Goal: Information Seeking & Learning: Learn about a topic

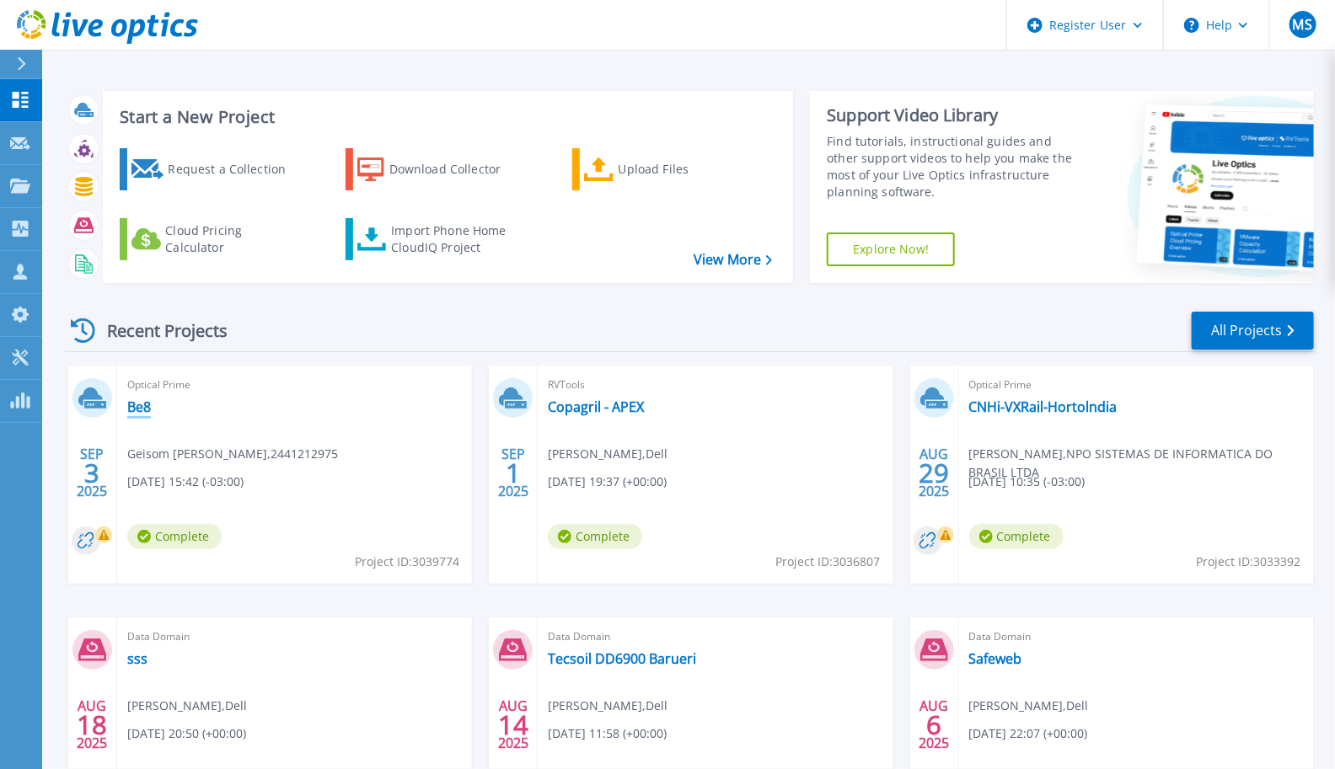
click at [140, 409] on link "Be8" at bounding box center [139, 407] width 24 height 17
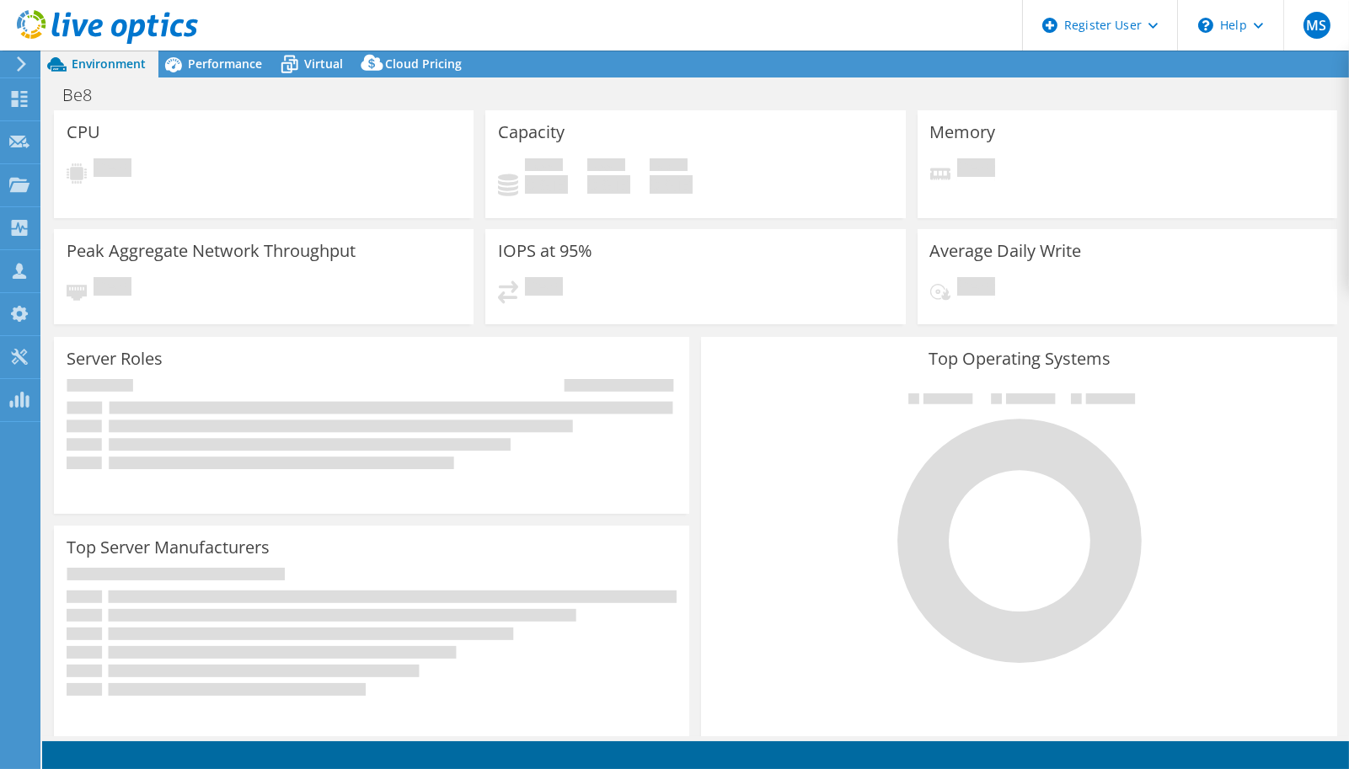
select select "USD"
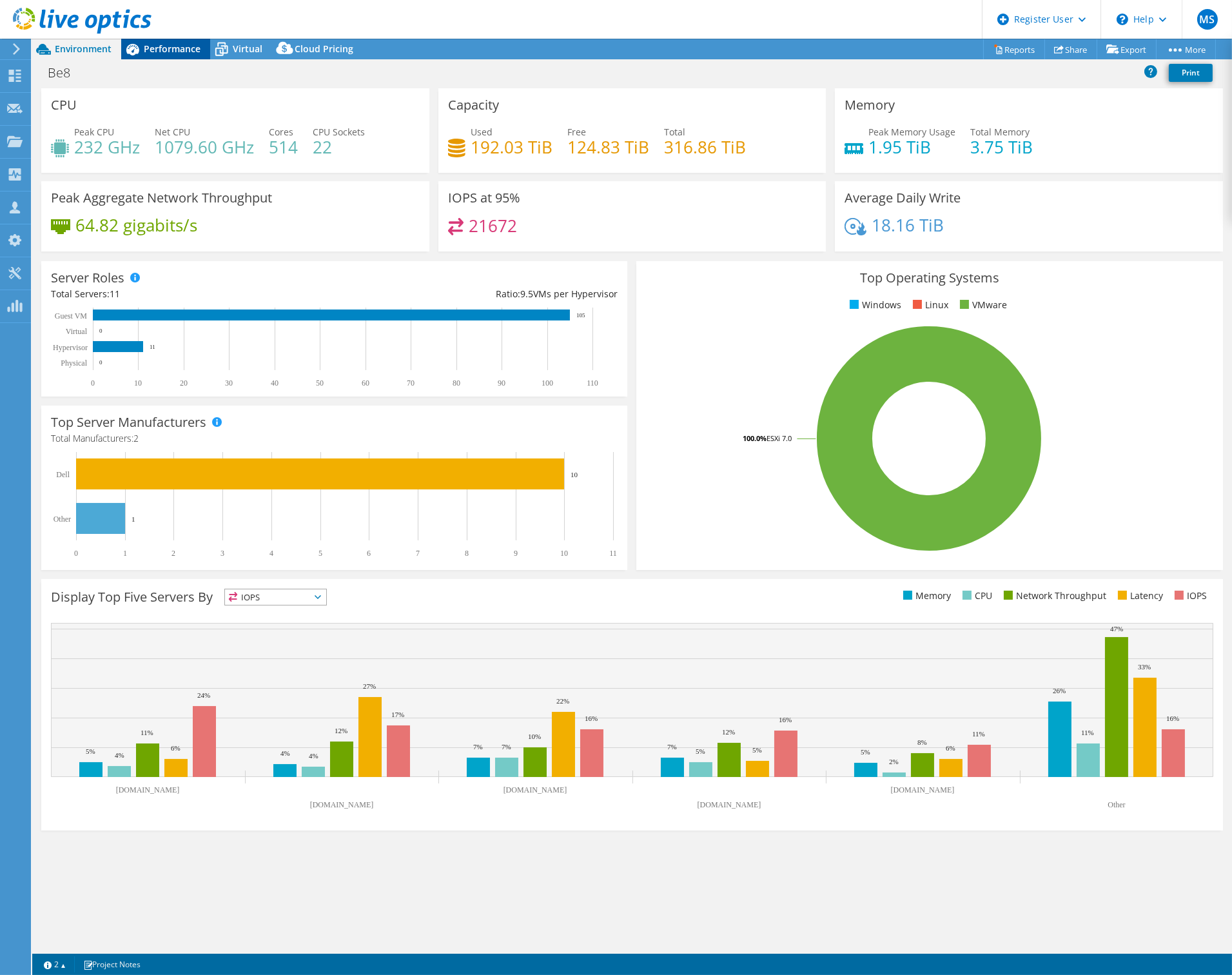
click at [172, 44] on span "Performance" at bounding box center [172, 49] width 57 height 12
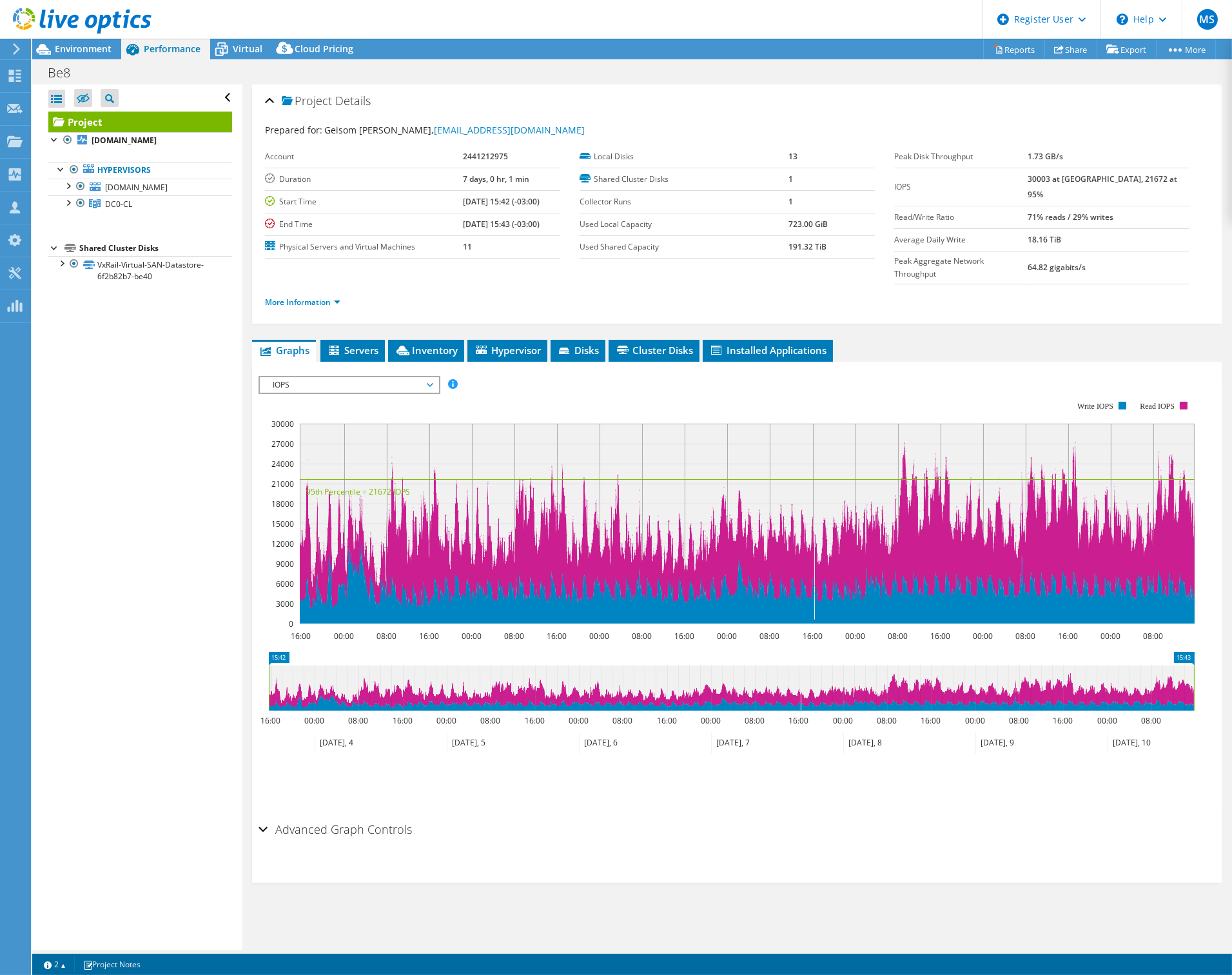
click at [310, 377] on span "IOPS" at bounding box center [349, 385] width 166 height 15
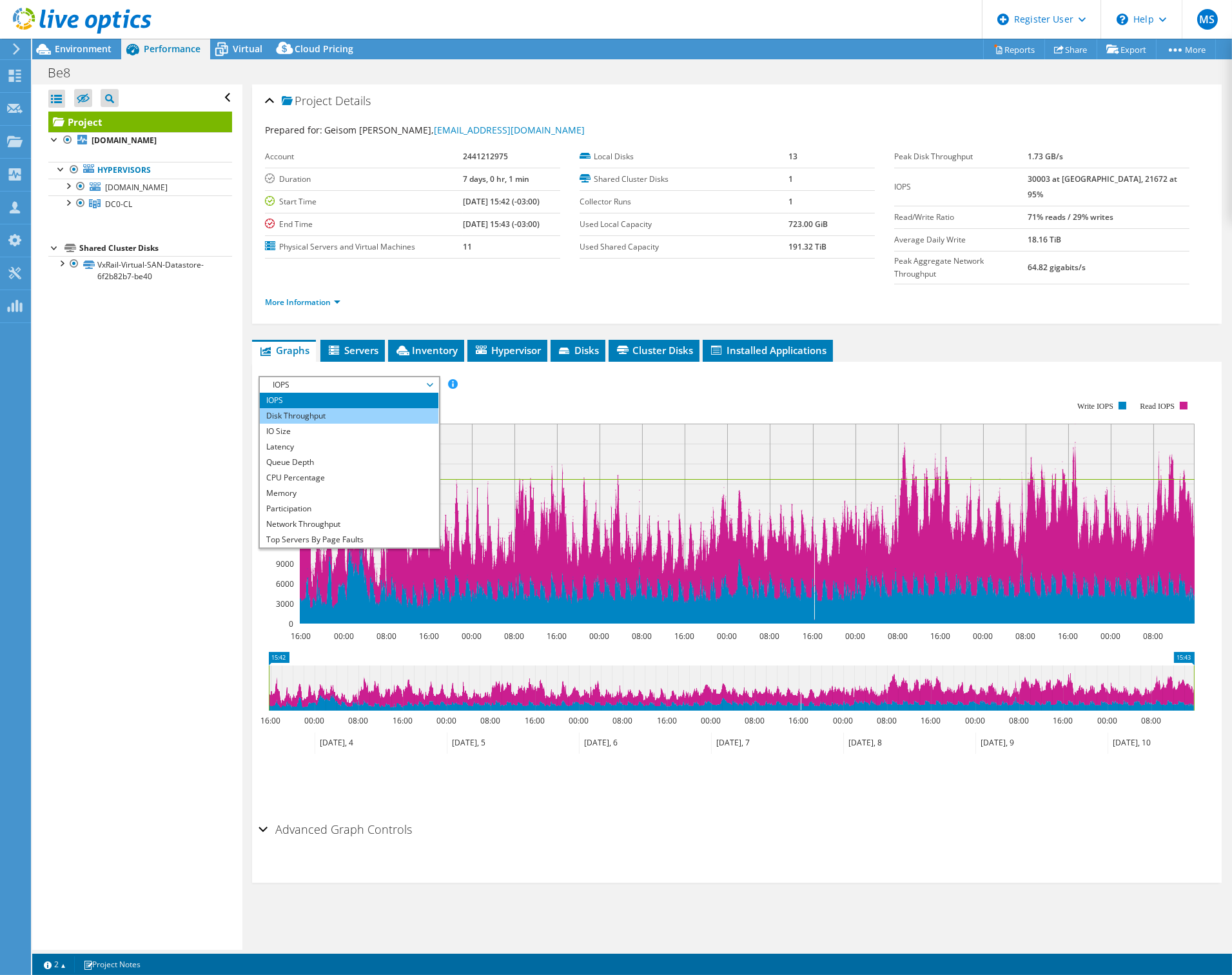
click at [304, 408] on li "Disk Throughput" at bounding box center [349, 416] width 178 height 15
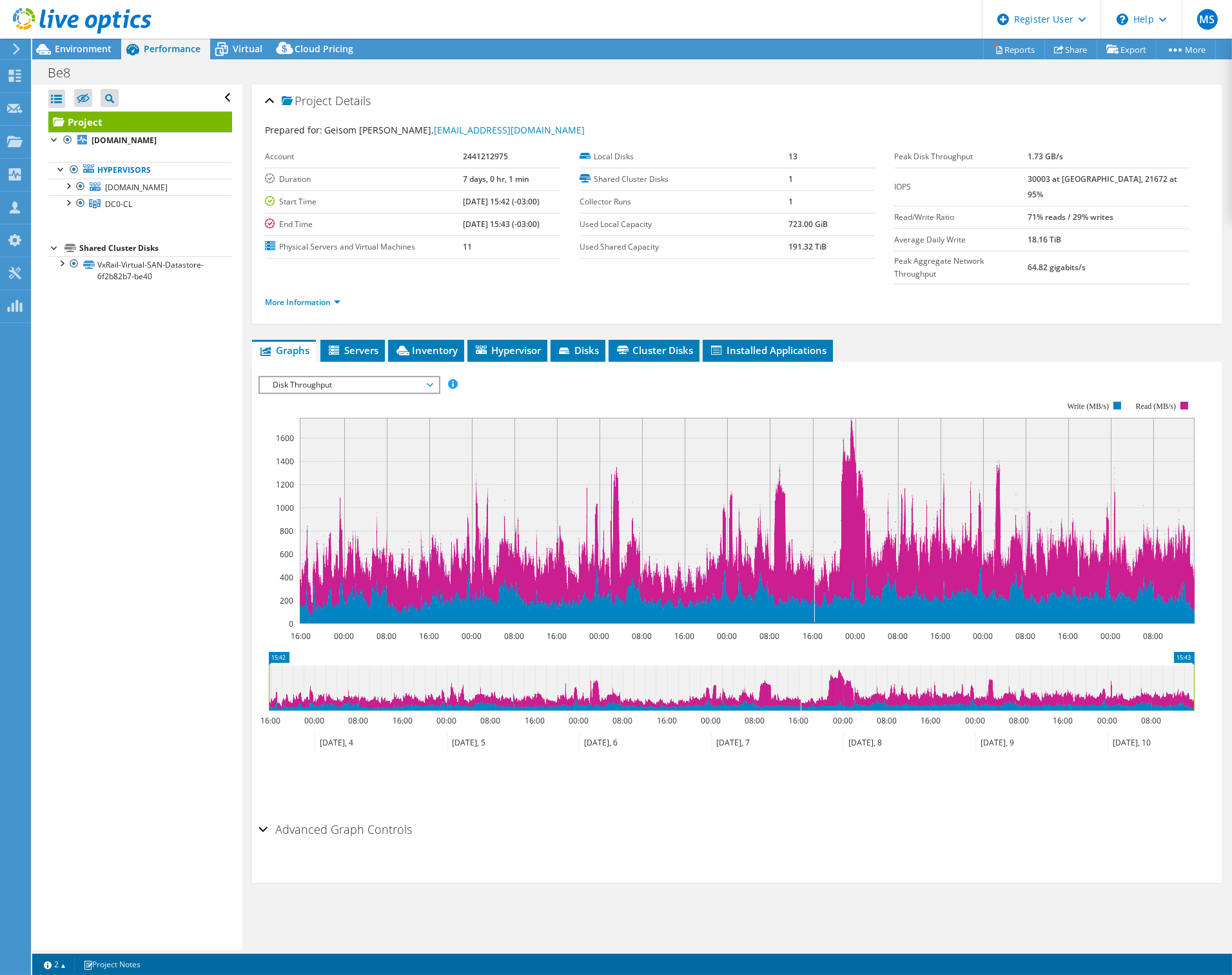
click at [308, 377] on span "Disk Throughput" at bounding box center [349, 385] width 166 height 15
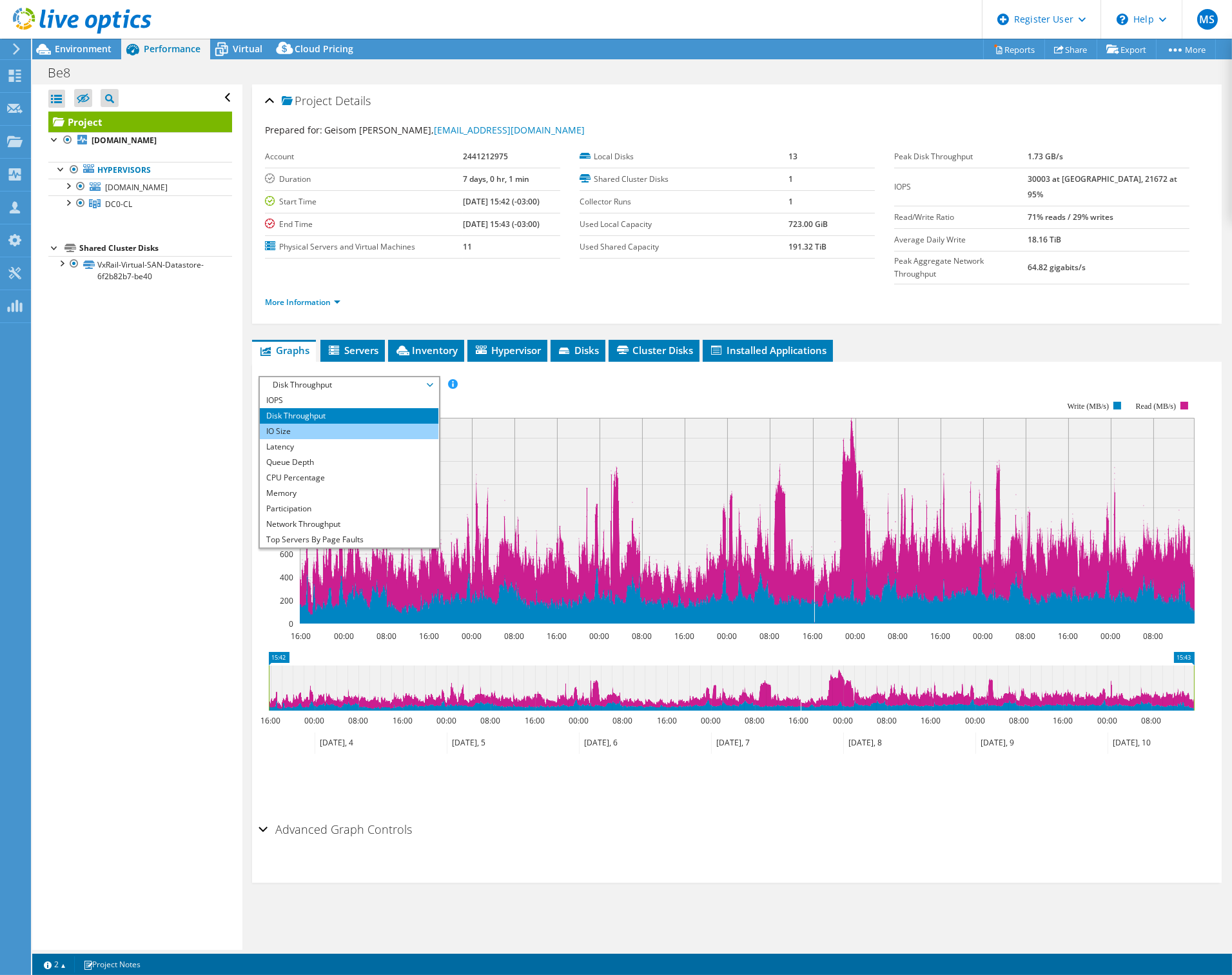
click at [299, 424] on li "IO Size" at bounding box center [349, 432] width 178 height 15
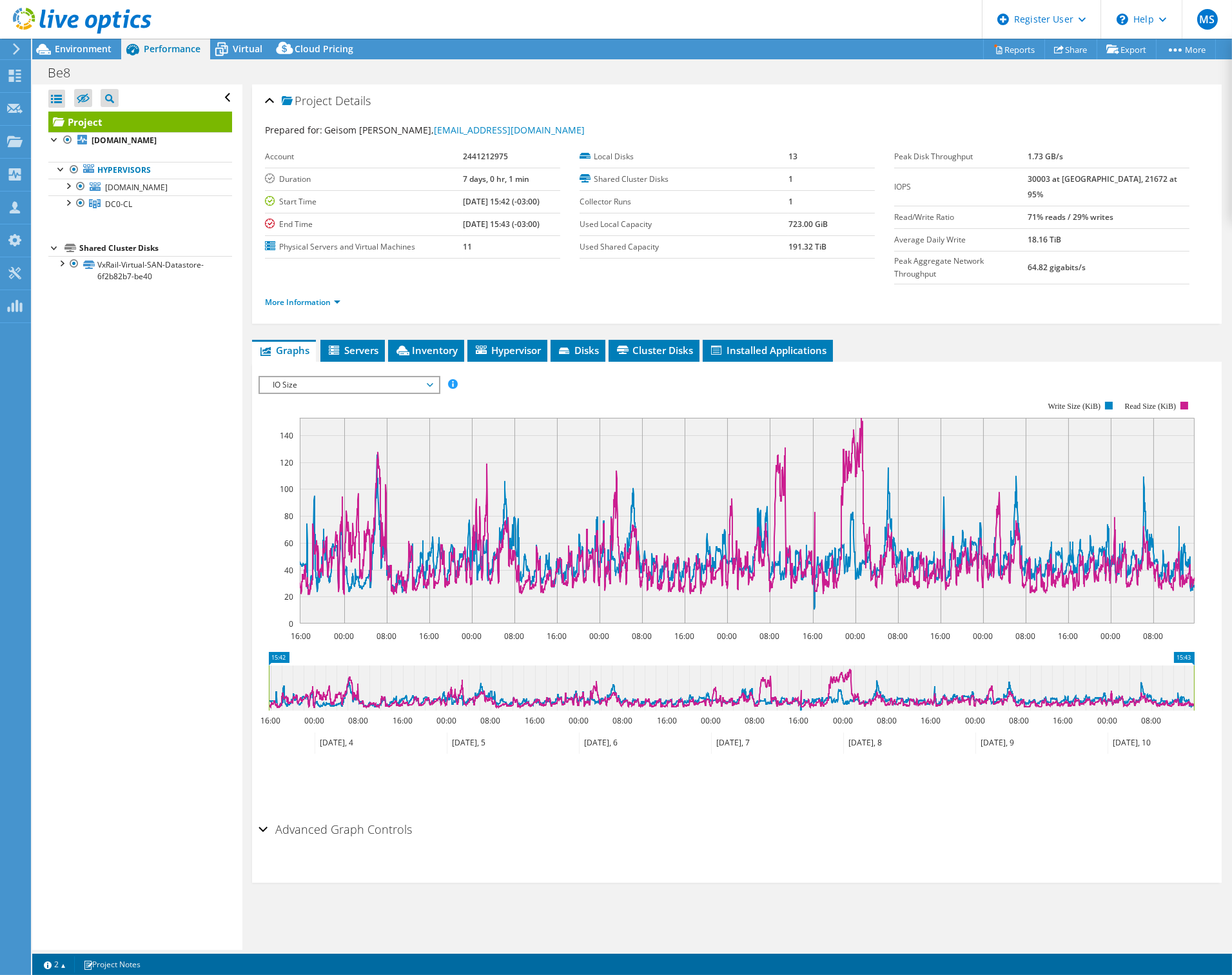
click at [288, 377] on span "IO Size" at bounding box center [349, 385] width 166 height 15
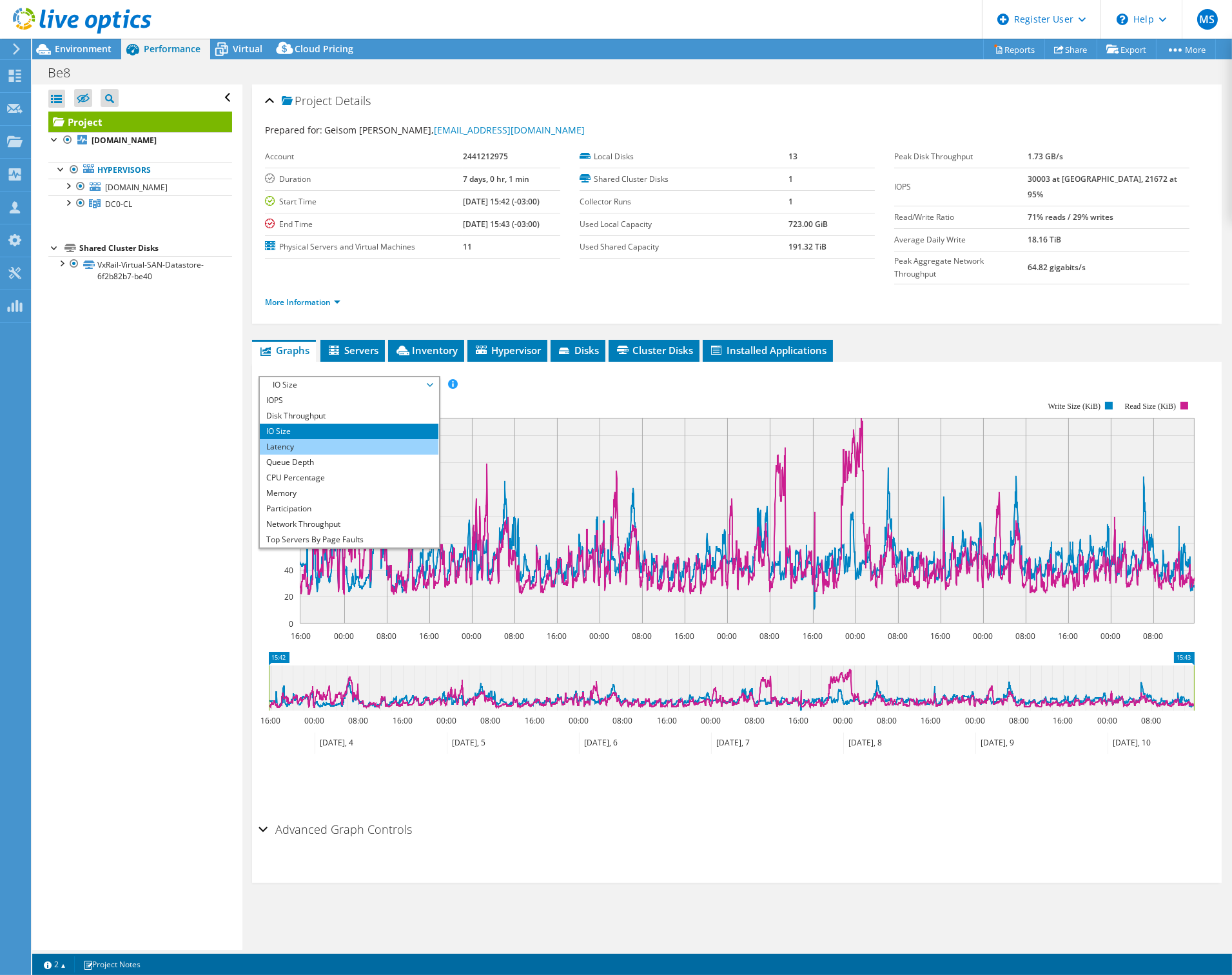
click at [285, 439] on li "Latency" at bounding box center [349, 447] width 178 height 15
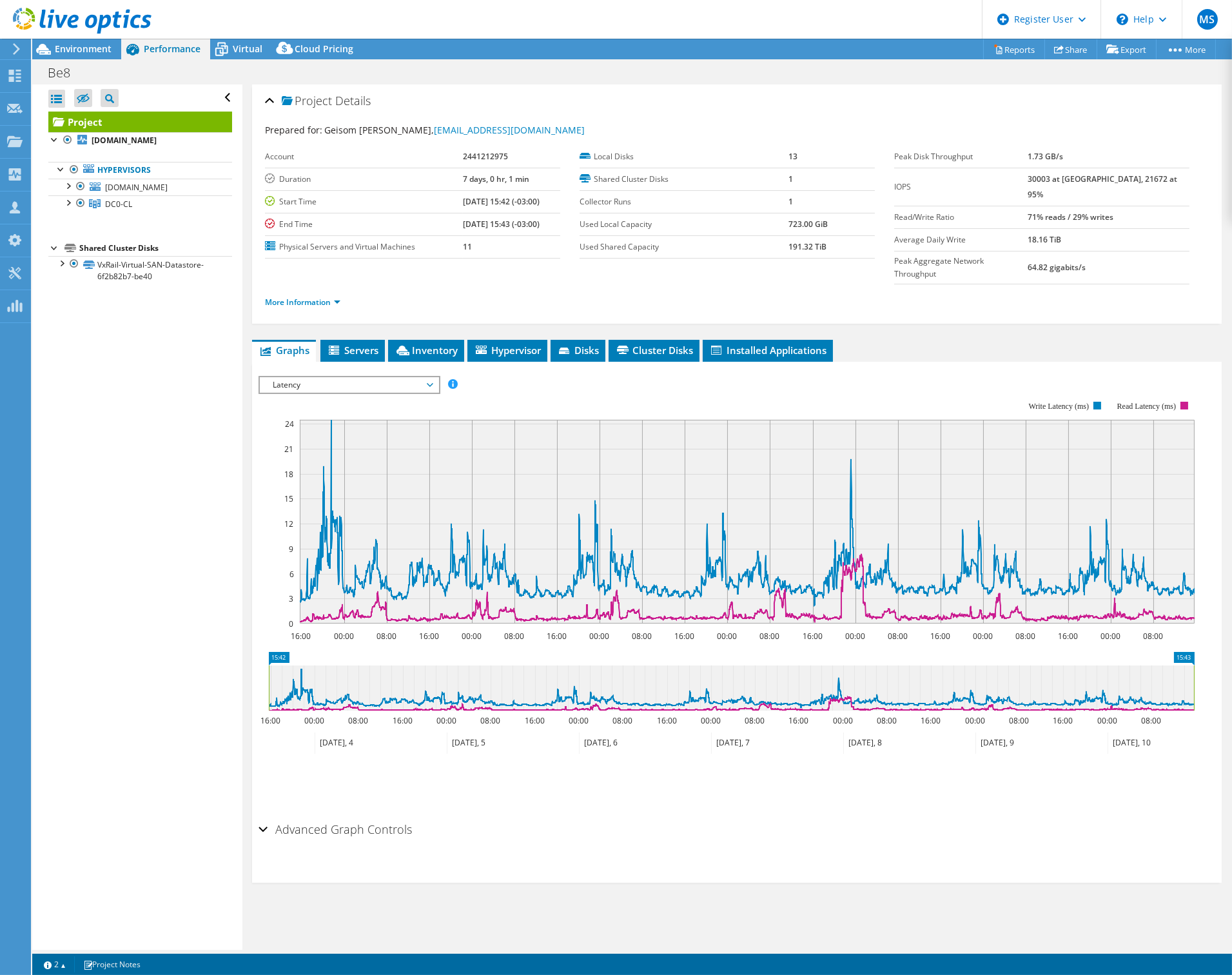
click at [310, 377] on span "Latency" at bounding box center [349, 385] width 166 height 15
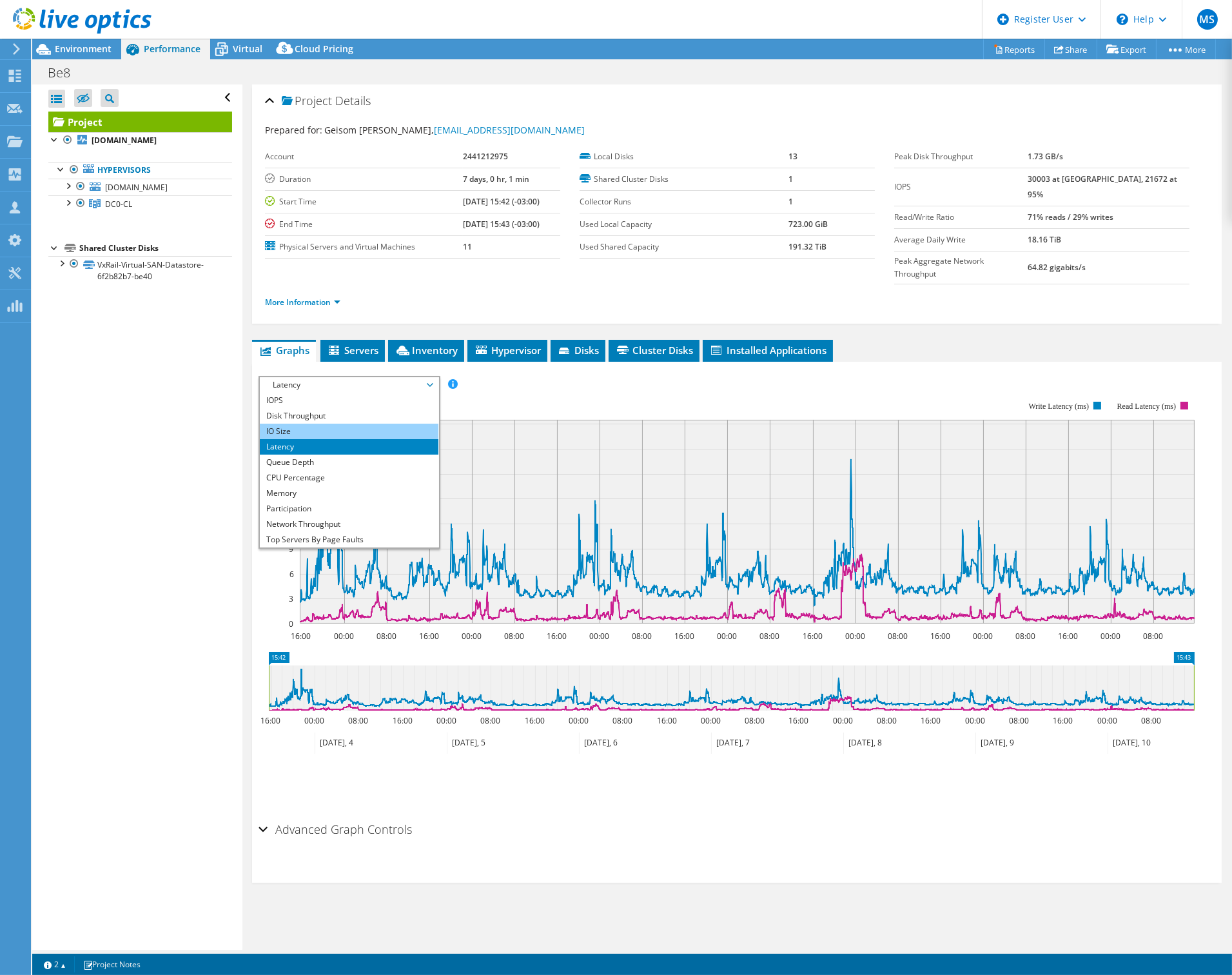
click at [276, 424] on li "IO Size" at bounding box center [349, 432] width 178 height 15
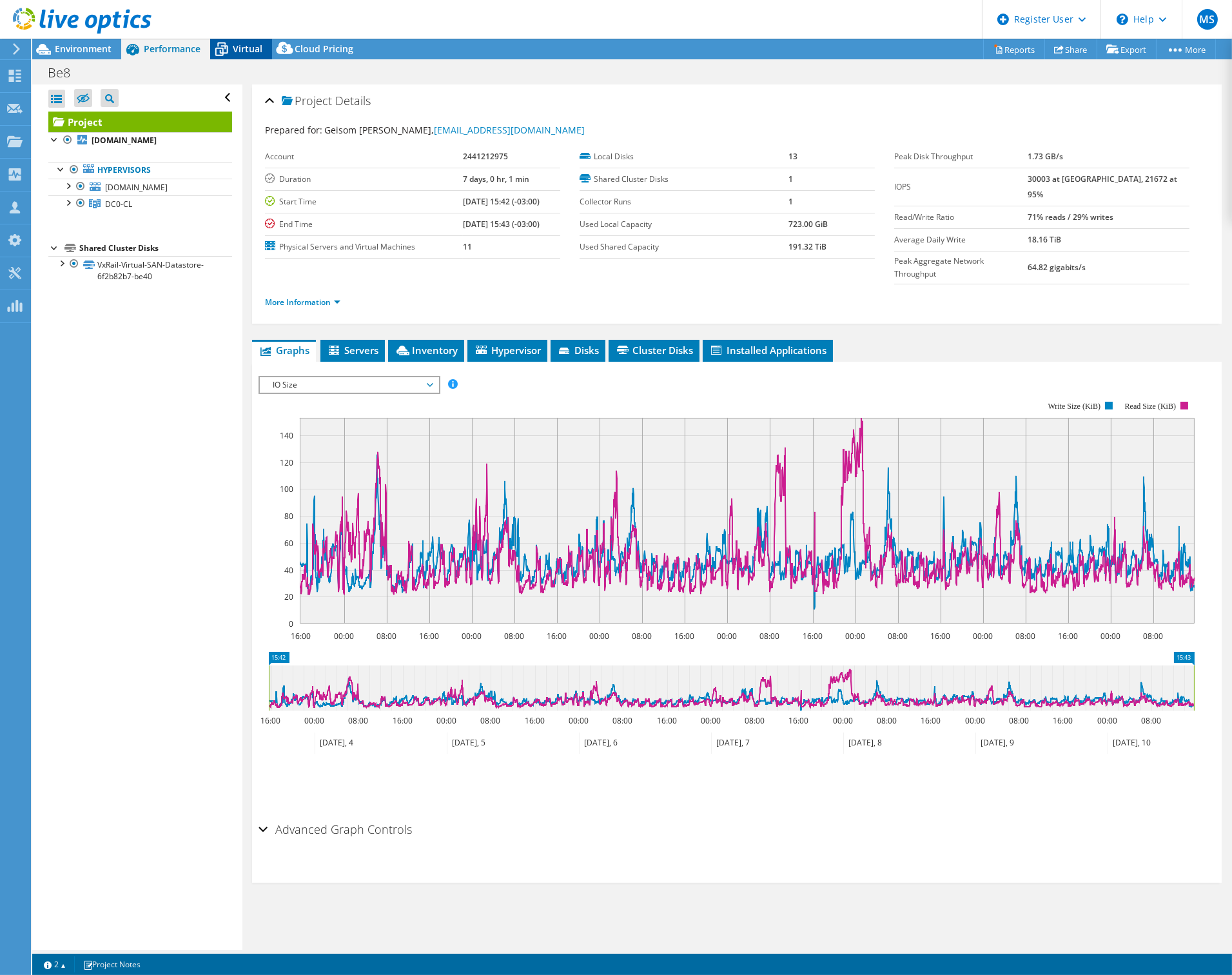
click at [235, 47] on span "Virtual" at bounding box center [247, 49] width 30 height 12
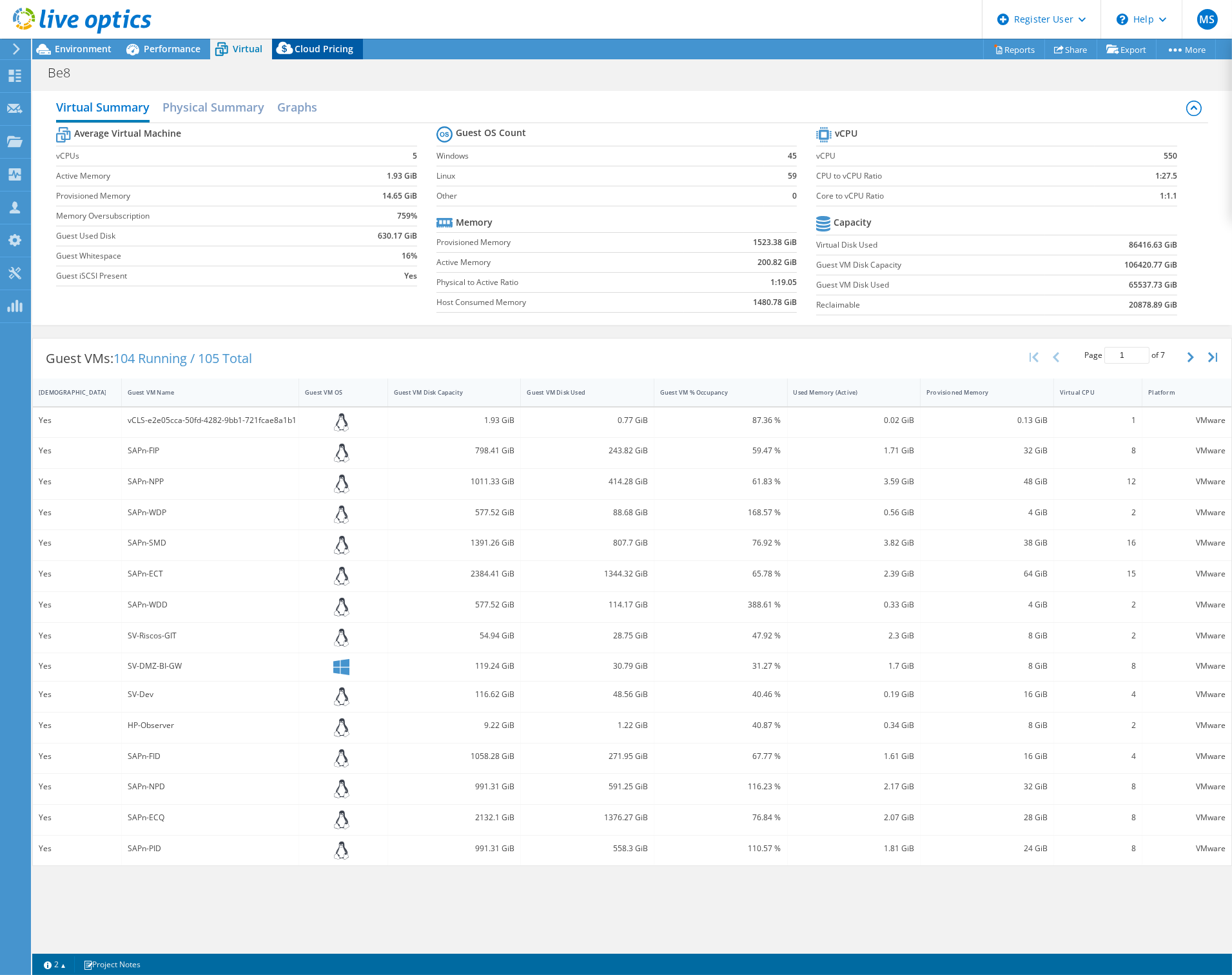
click at [308, 50] on span "Cloud Pricing" at bounding box center [324, 49] width 59 height 12
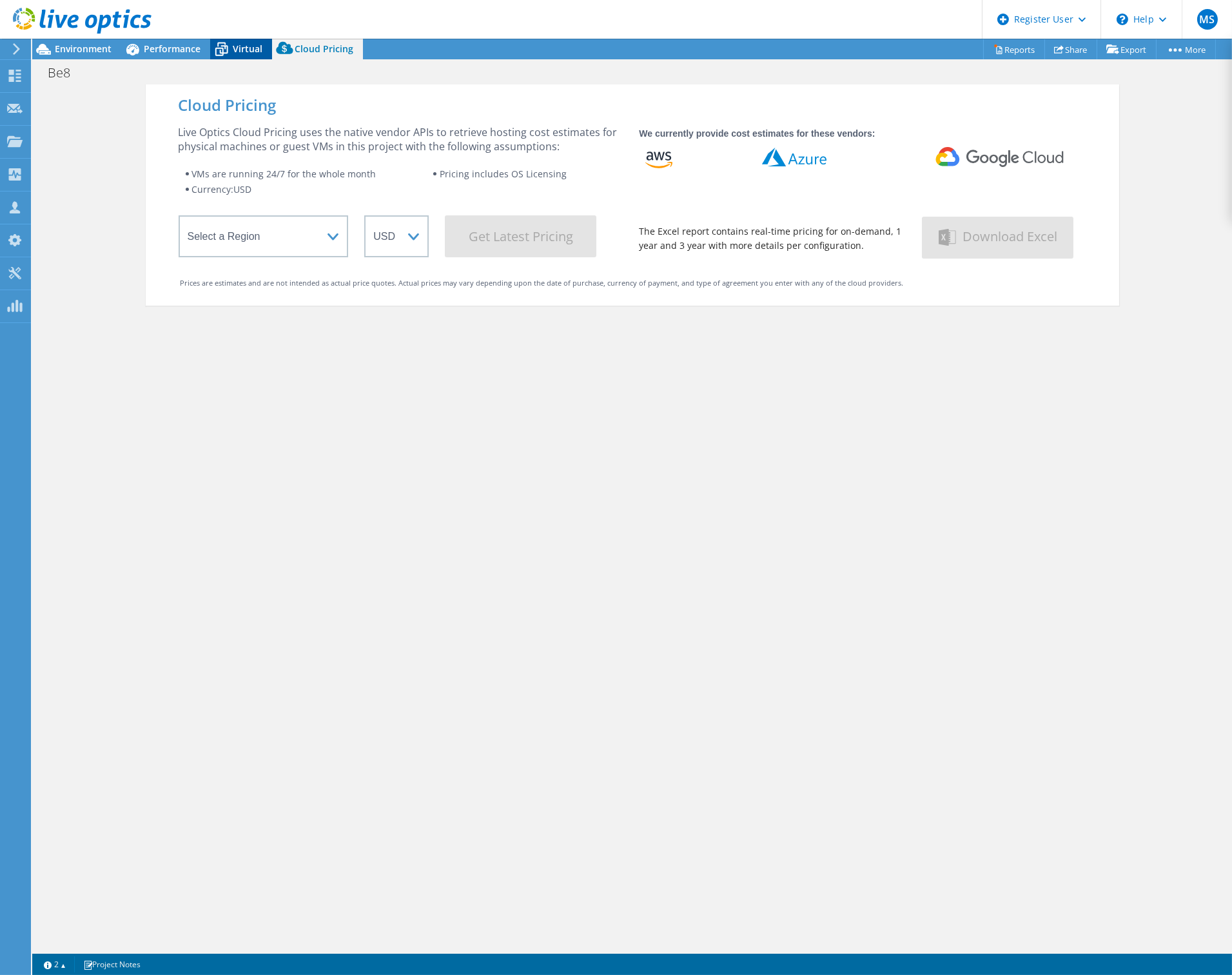
click at [237, 48] on span "Virtual" at bounding box center [247, 49] width 30 height 12
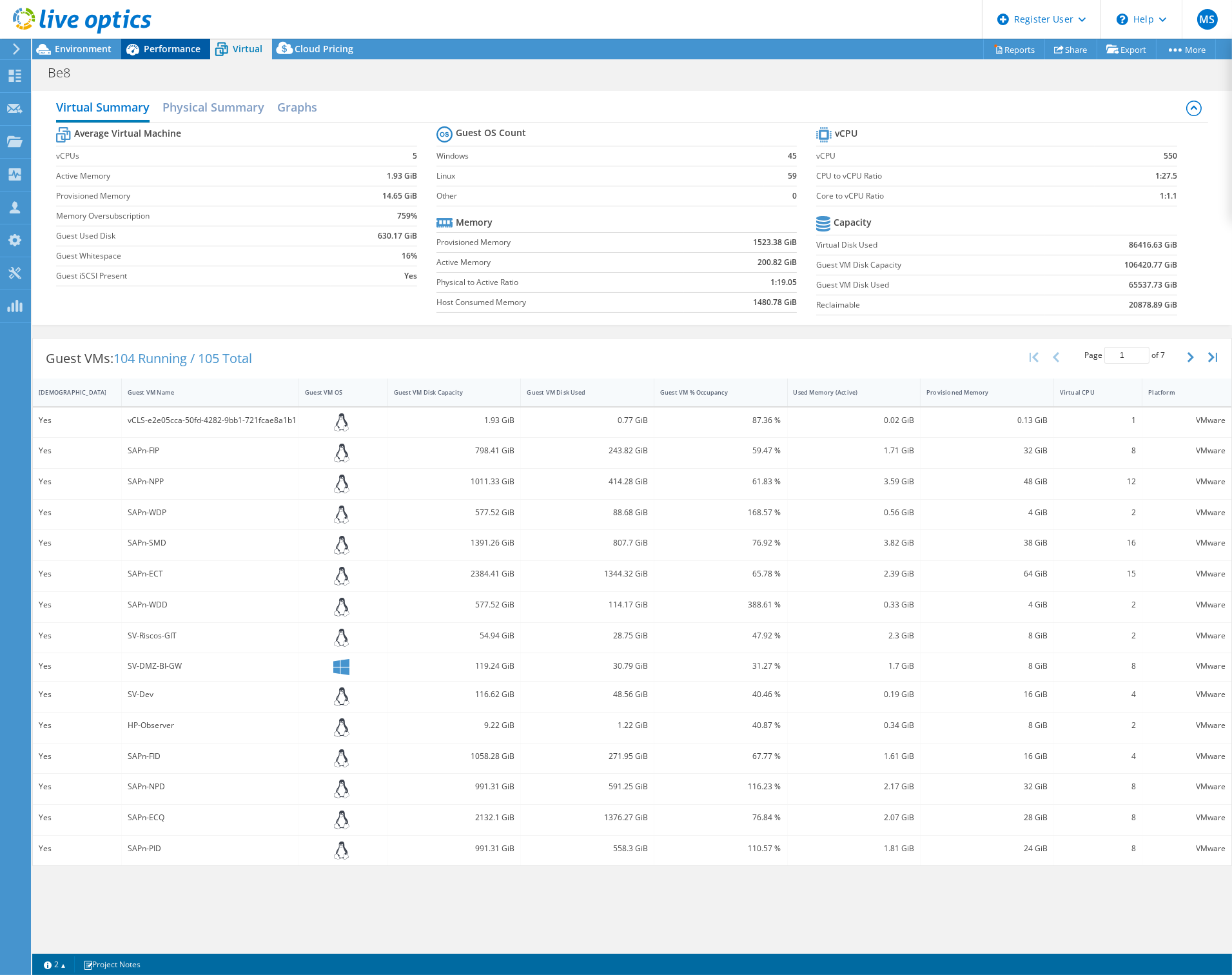
click at [165, 47] on span "Performance" at bounding box center [172, 49] width 57 height 12
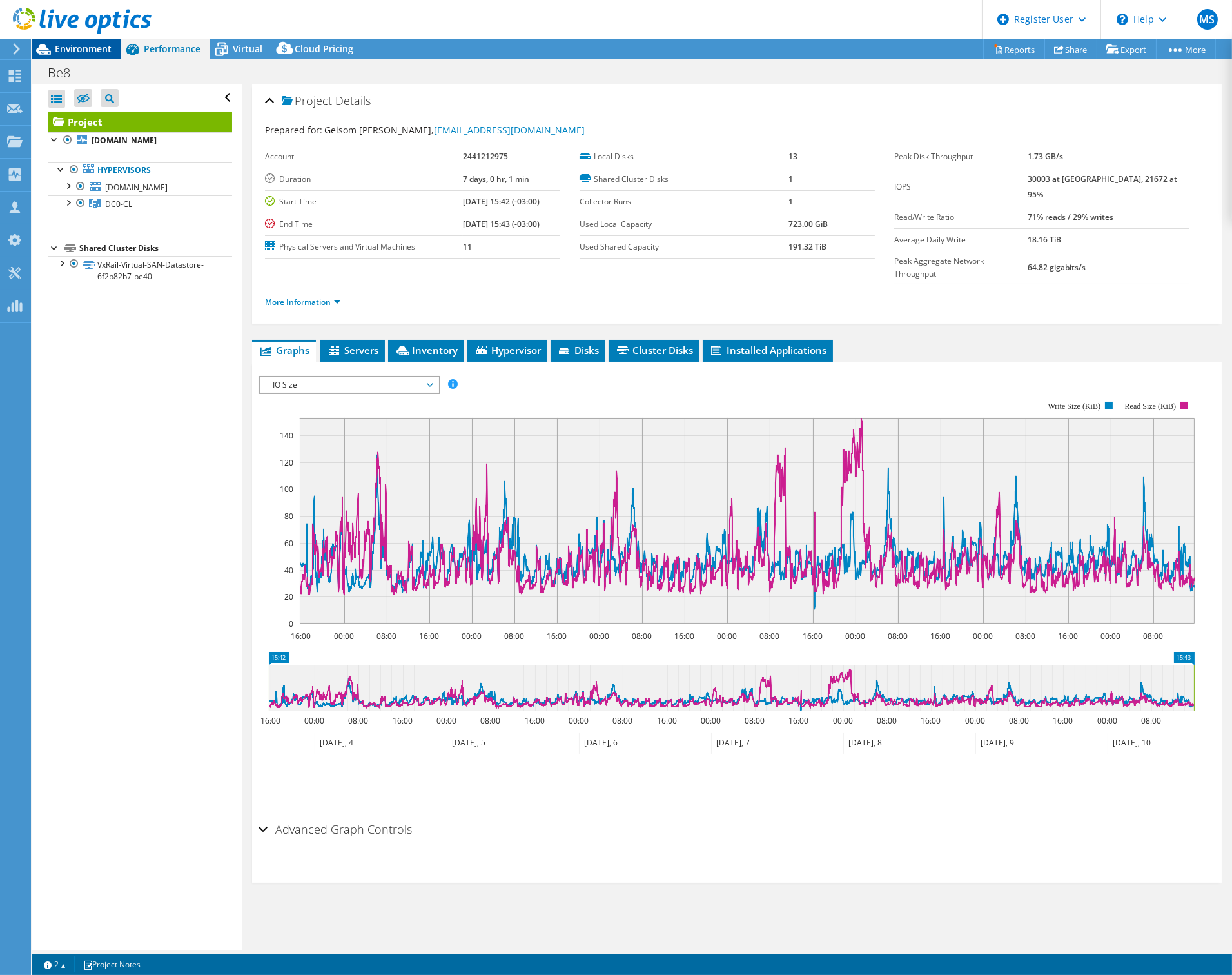
click at [84, 51] on span "Environment" at bounding box center [83, 49] width 57 height 12
